Goal: Task Accomplishment & Management: Manage account settings

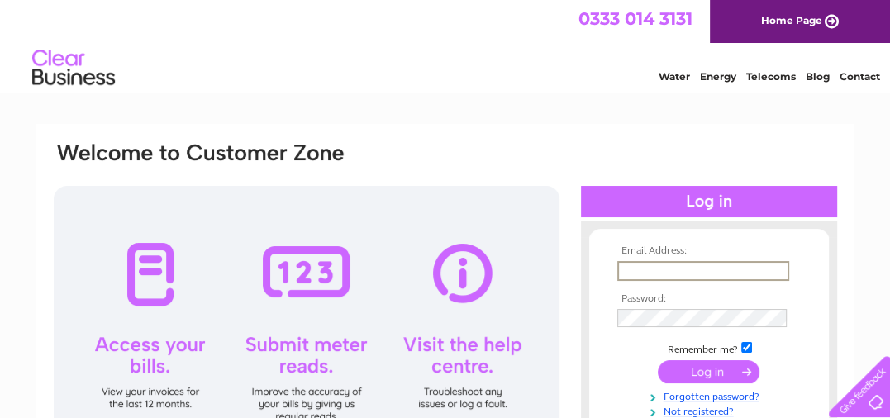
click at [635, 273] on input "text" at bounding box center [703, 271] width 172 height 20
type input "cathmchambers@aol.com"
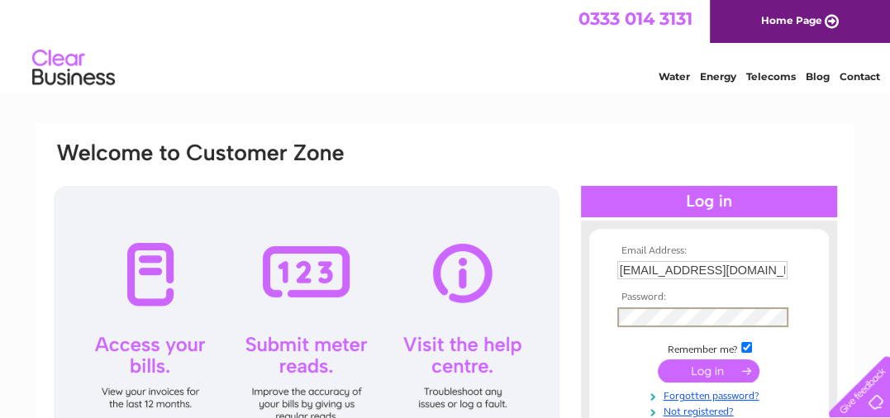
click at [658, 359] on input "submit" at bounding box center [709, 370] width 102 height 23
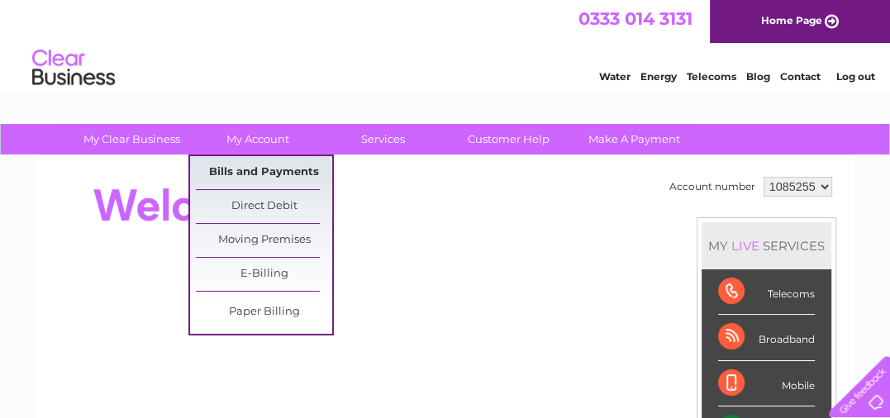
click at [245, 175] on link "Bills and Payments" at bounding box center [264, 172] width 136 height 33
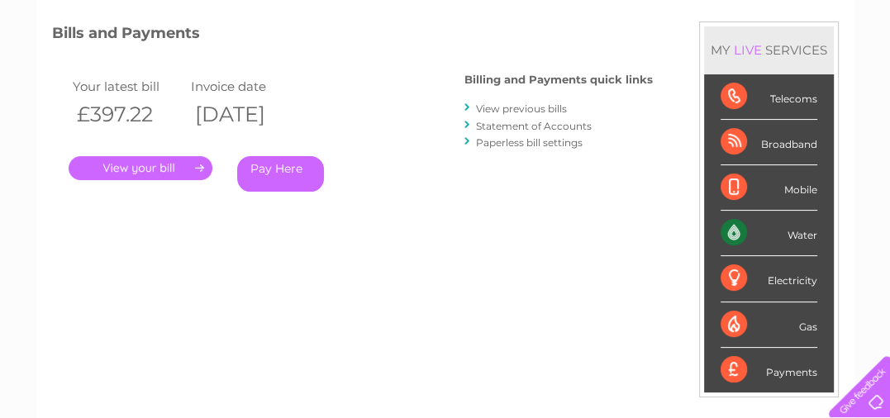
scroll to position [209, 0]
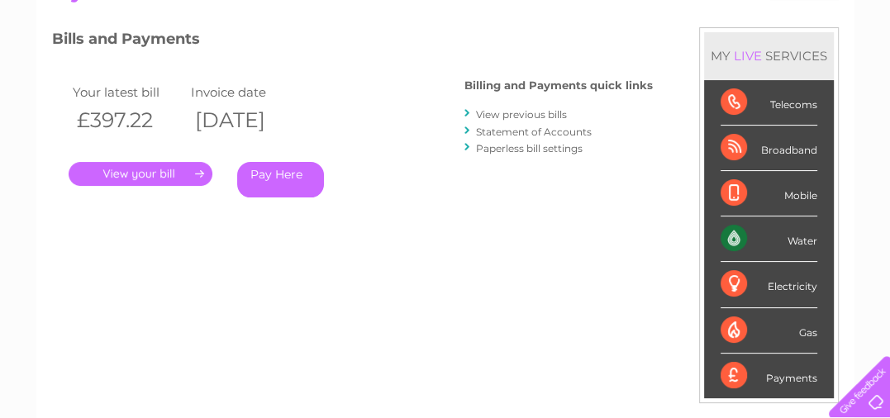
click at [148, 174] on link "." at bounding box center [141, 174] width 144 height 24
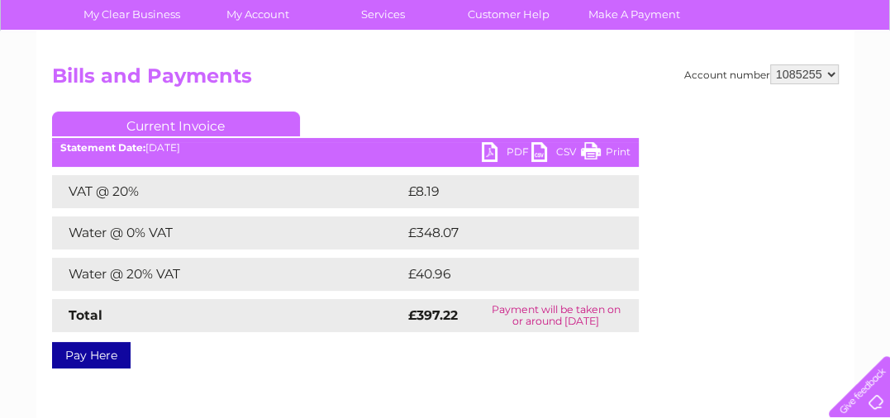
scroll to position [125, 0]
click at [484, 152] on link "PDF" at bounding box center [507, 154] width 50 height 24
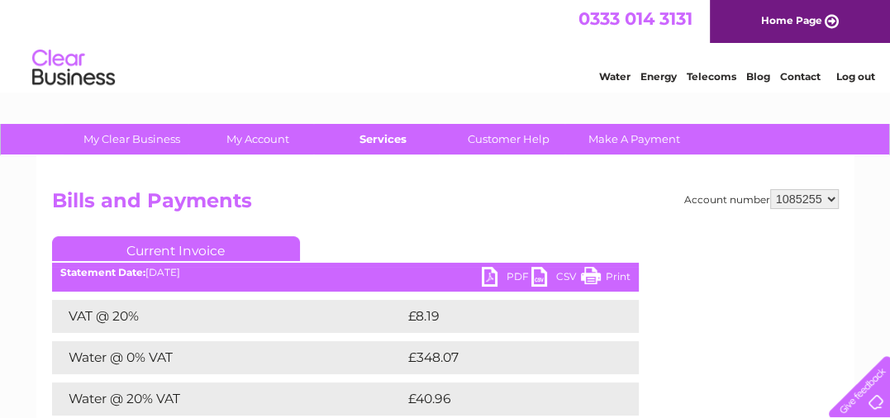
scroll to position [0, 0]
click at [859, 79] on link "Log out" at bounding box center [855, 76] width 39 height 12
